Goal: Task Accomplishment & Management: Use online tool/utility

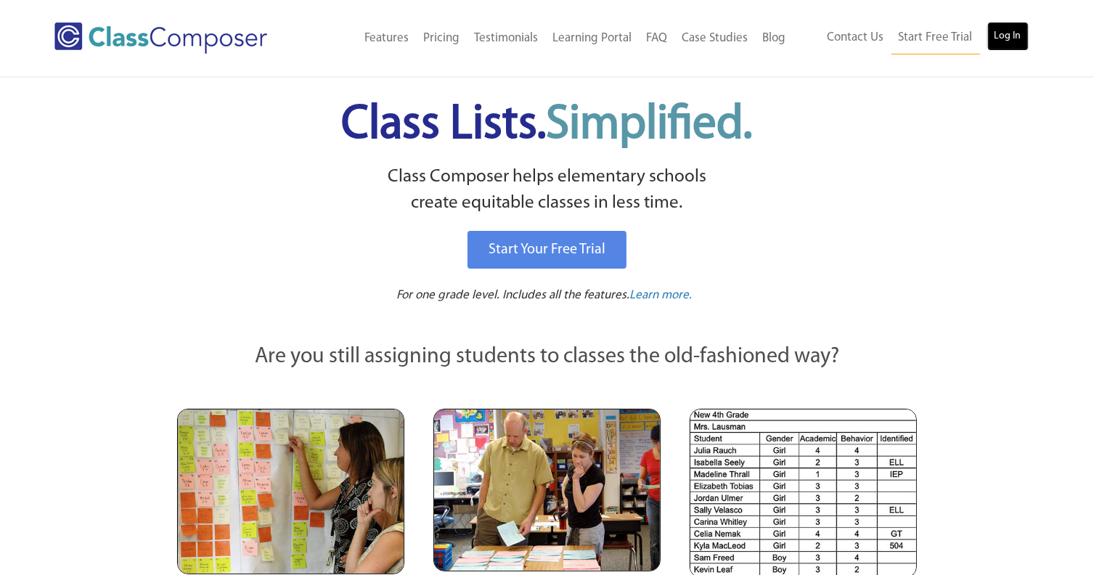
click at [1001, 46] on link "Log In" at bounding box center [1007, 36] width 41 height 29
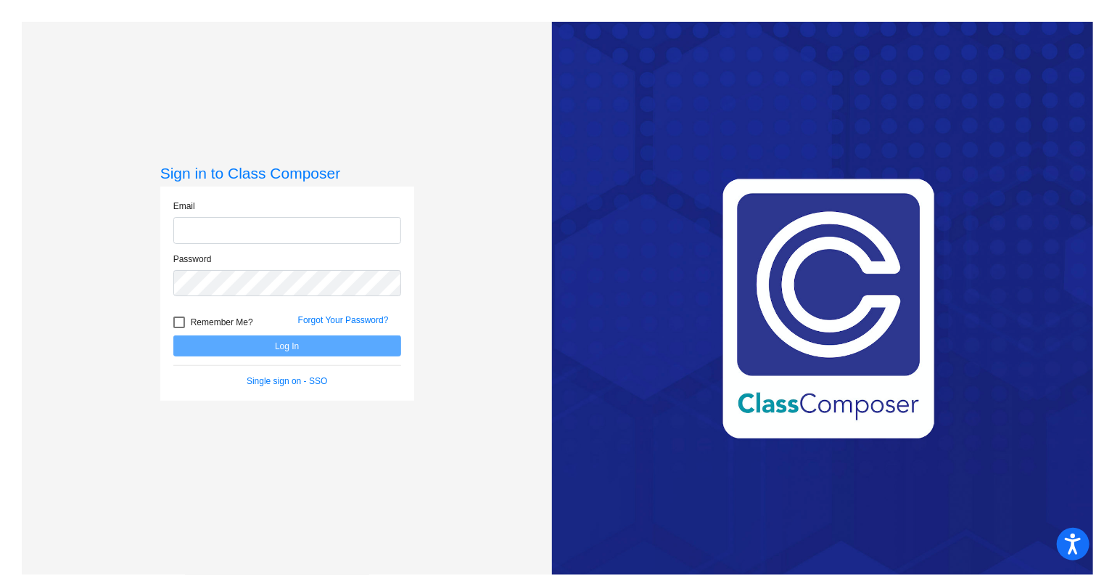
type input "[EMAIL_ADDRESS][DOMAIN_NAME]"
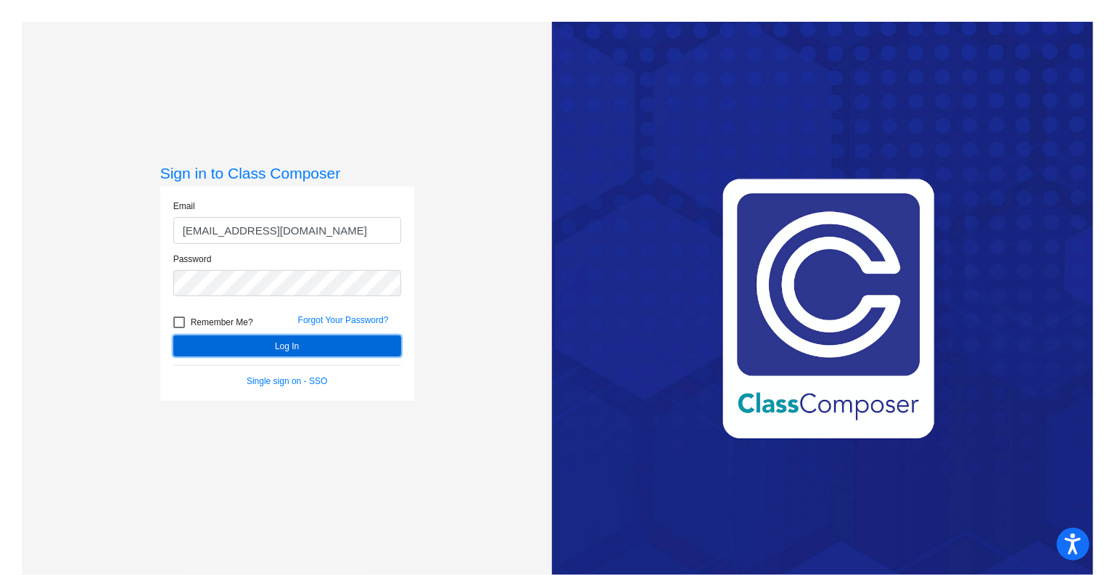
click at [245, 343] on button "Log In" at bounding box center [287, 345] width 228 height 21
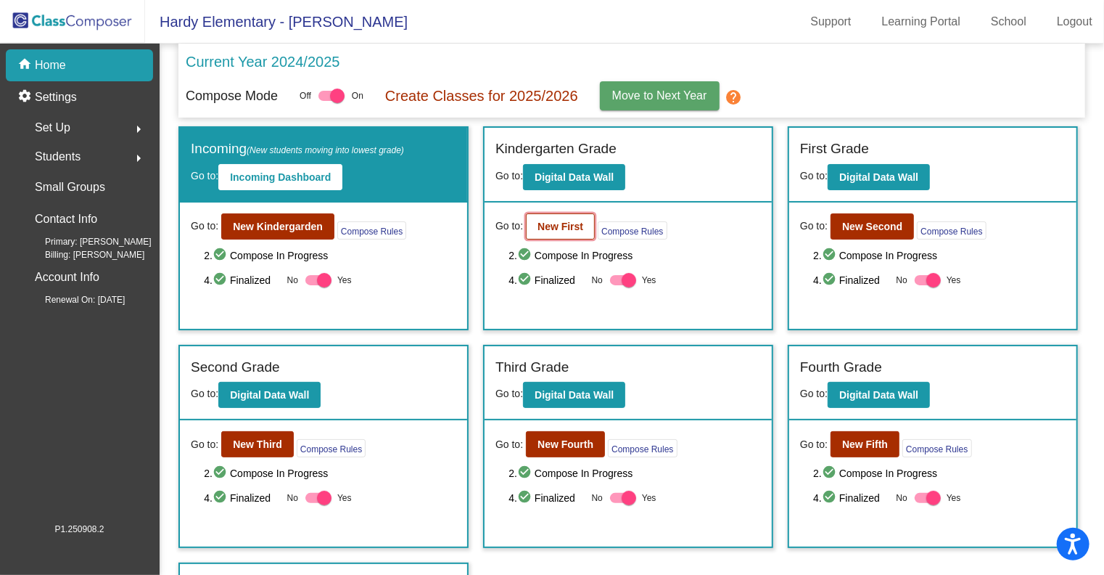
click at [573, 226] on b "New First" at bounding box center [561, 227] width 46 height 12
click at [284, 221] on b "New Kindergarden" at bounding box center [278, 227] width 90 height 12
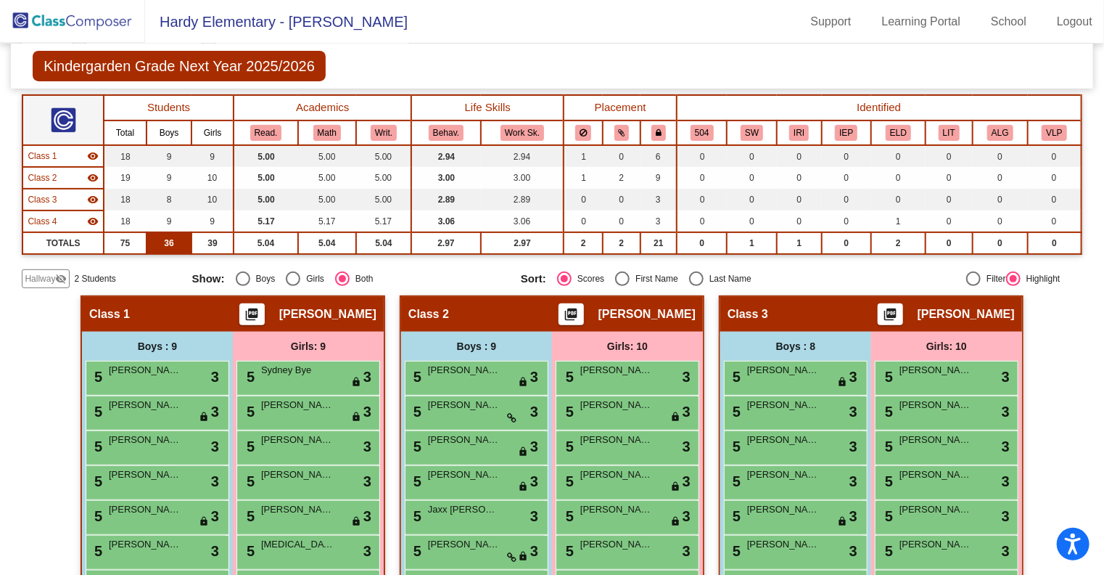
scroll to position [290, 0]
